Goal: Task Accomplishment & Management: Use online tool/utility

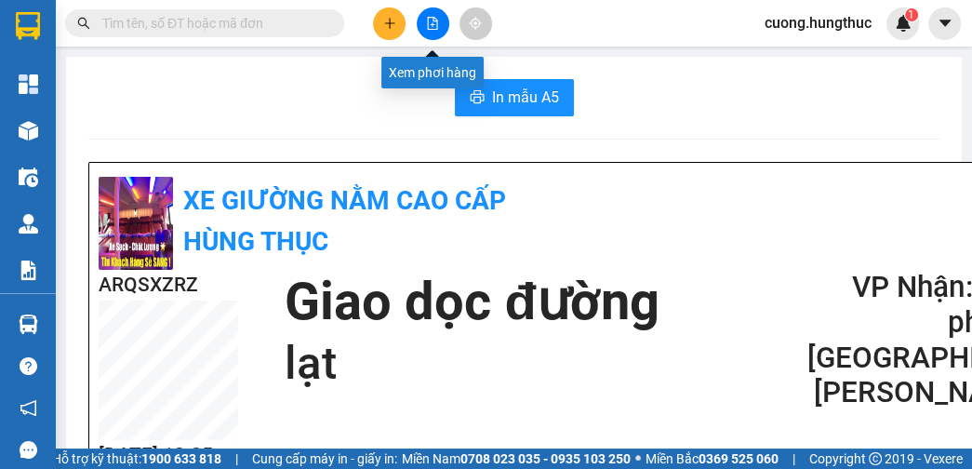
click at [428, 19] on icon "file-add" at bounding box center [433, 23] width 10 height 13
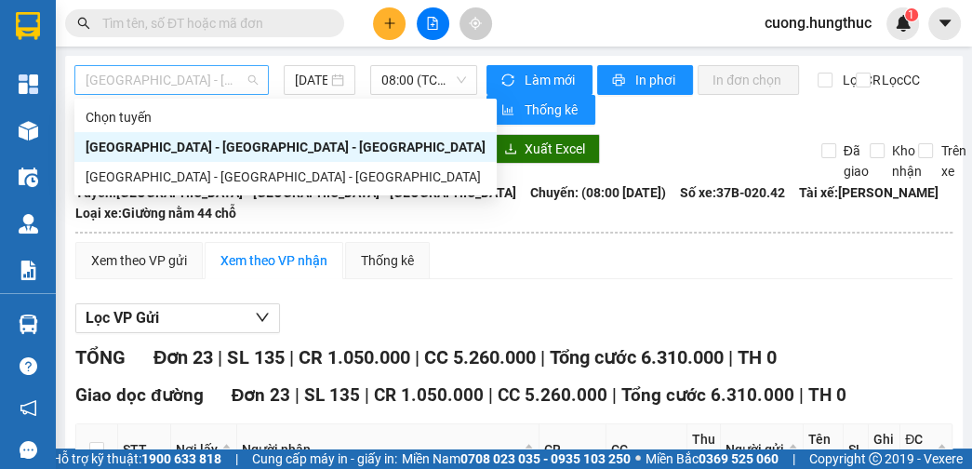
click at [234, 90] on span "[GEOGRAPHIC_DATA] - [GEOGRAPHIC_DATA] - [GEOGRAPHIC_DATA]" at bounding box center [172, 80] width 172 height 28
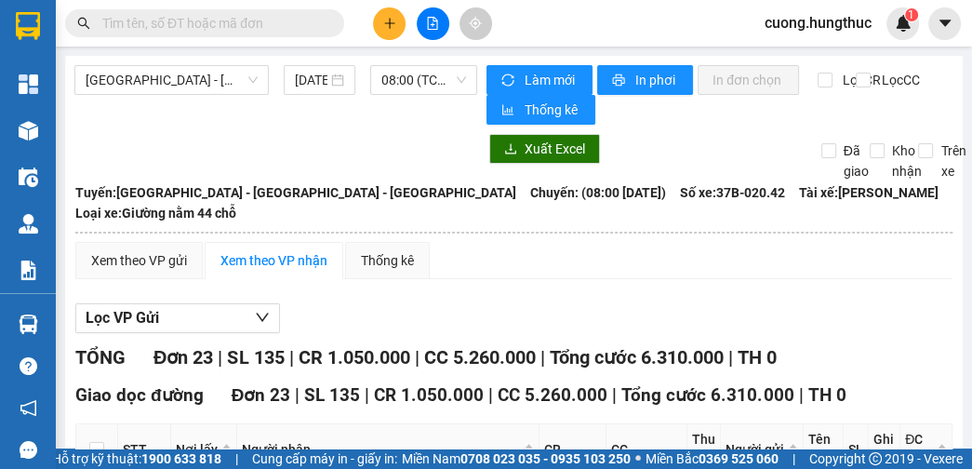
click at [396, 154] on div at bounding box center [275, 149] width 403 height 30
click at [387, 23] on icon "plus" at bounding box center [389, 23] width 13 height 13
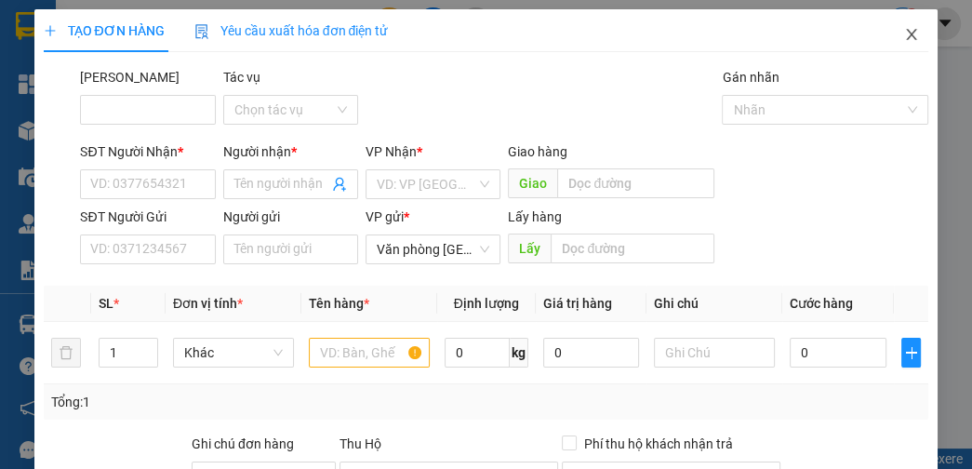
click at [904, 34] on icon "close" at bounding box center [911, 34] width 15 height 15
